Goal: Find specific page/section: Find specific page/section

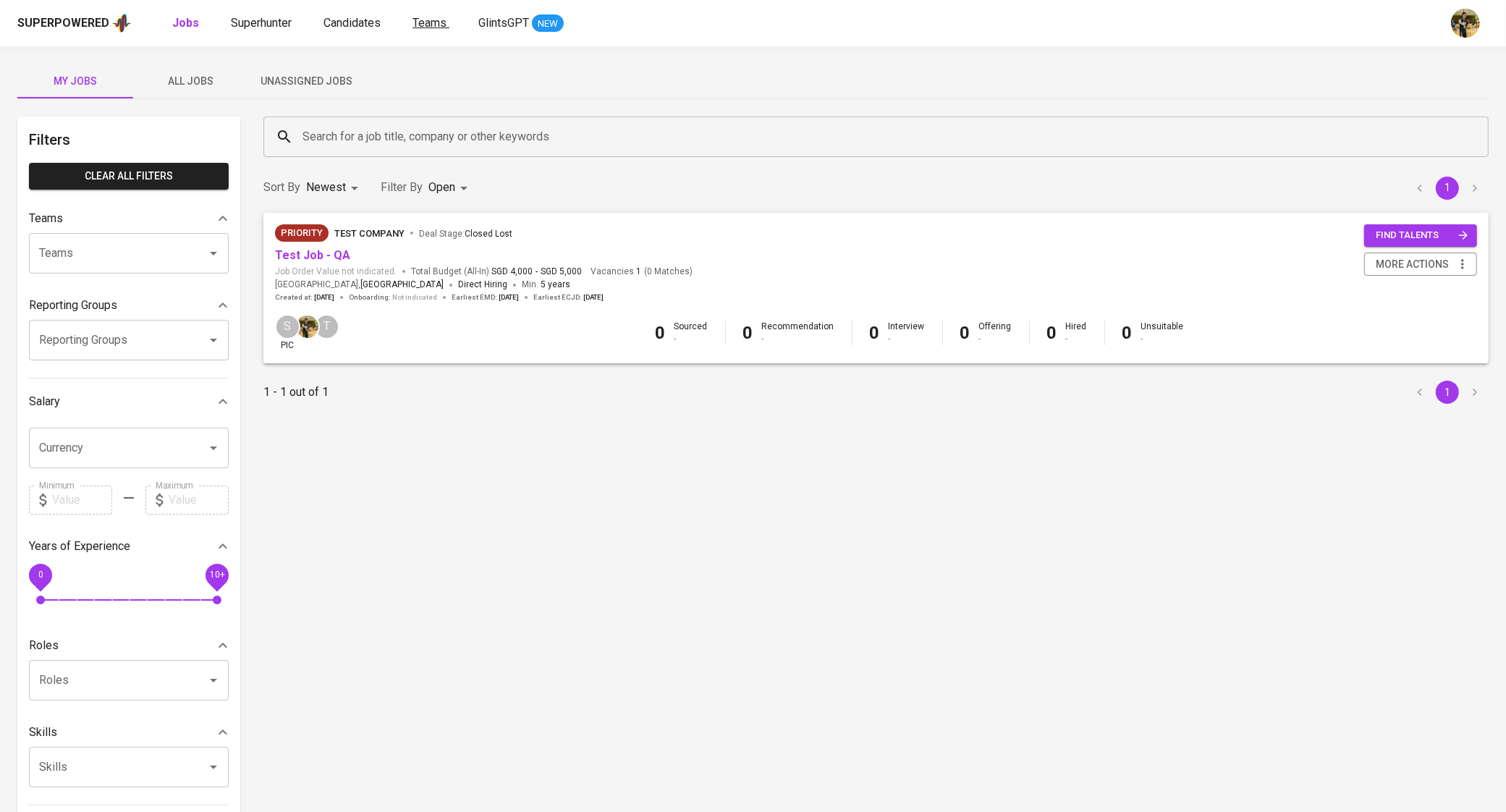
click at [445, 18] on span "Teams" at bounding box center [429, 23] width 34 height 14
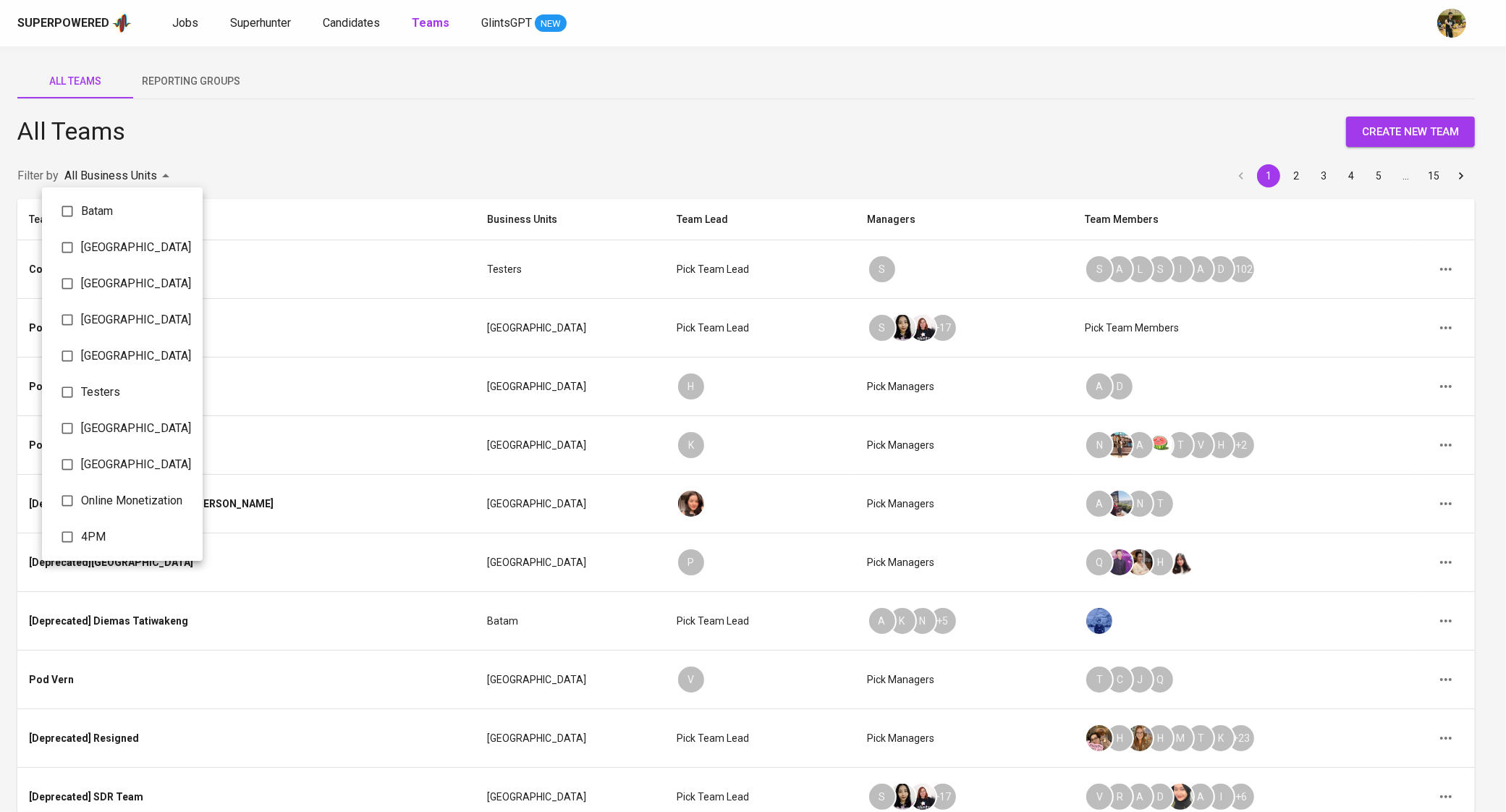
click at [163, 177] on body "Superpowered Jobs Superhunter Candidates Teams GlintsGPT NEW All Teams Reportin…" at bounding box center [753, 470] width 1506 height 939
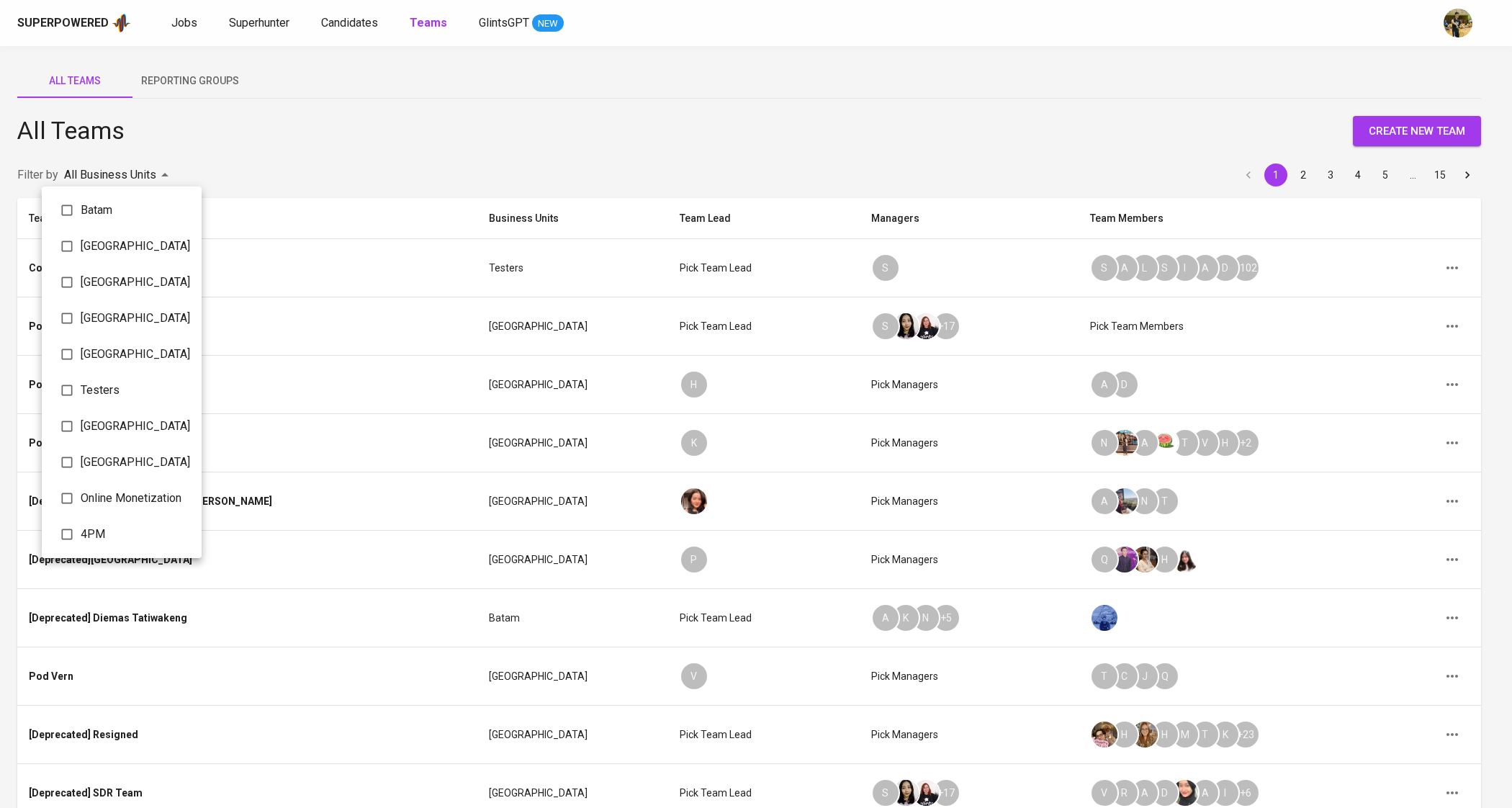
click at [124, 383] on span "Testers" at bounding box center [135, 390] width 109 height 17
type input "548c56b8-3686-4df5-a749-5f0b41a32f34"
checkbox input "true"
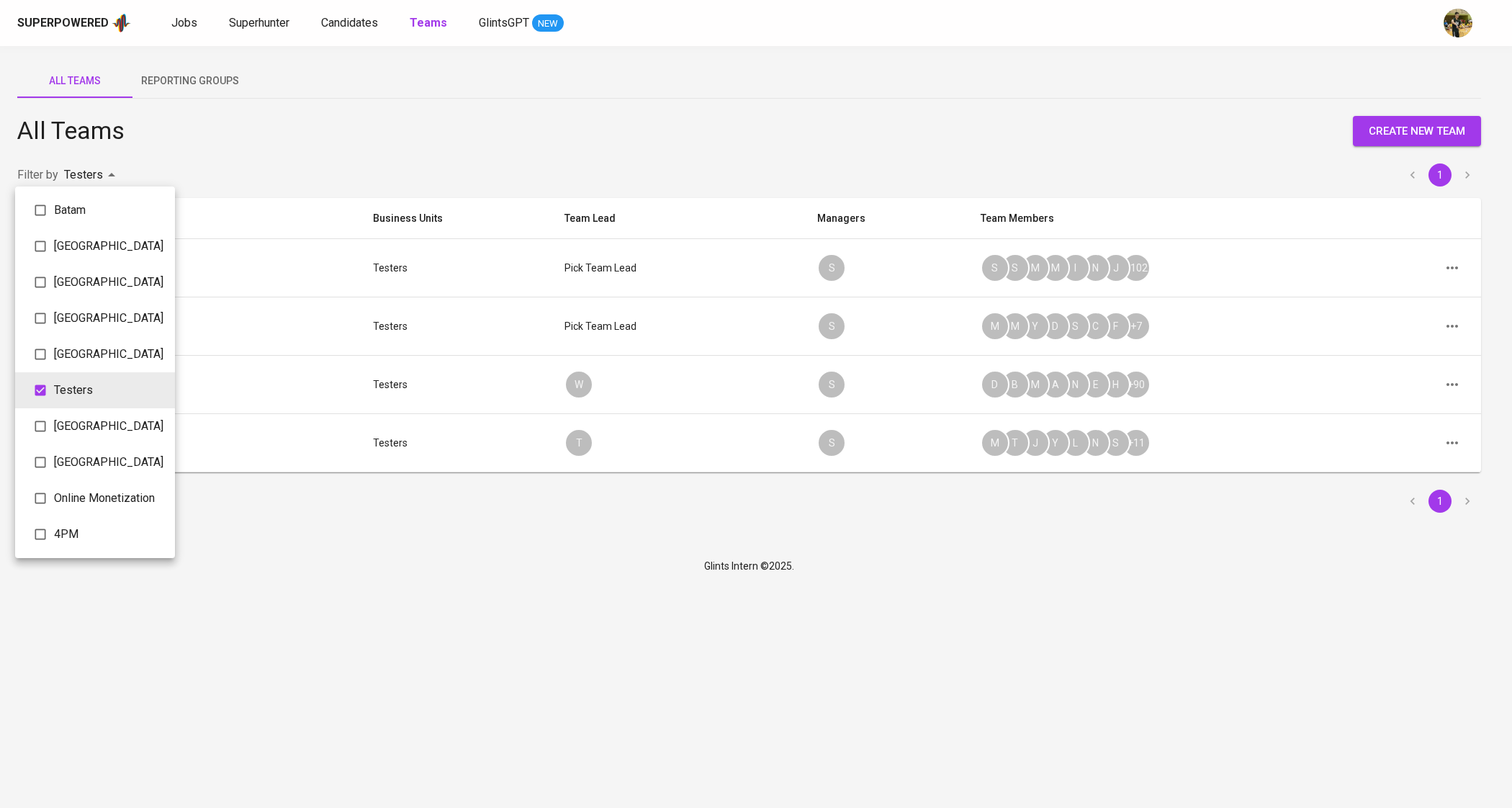
click at [379, 116] on div at bounding box center [756, 404] width 1512 height 808
